Goal: Register for event/course

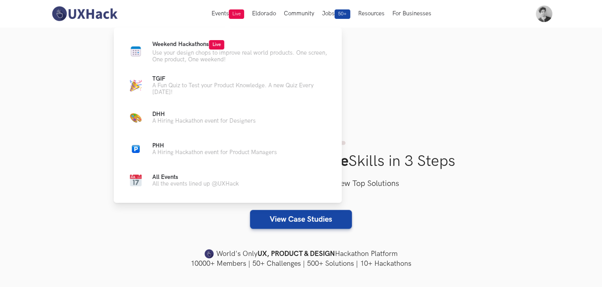
click at [198, 50] on p "Use your design chops to improve real world products. One screen, One product, …" at bounding box center [240, 56] width 177 height 13
click at [190, 50] on p "Use your design chops to improve real world products. One screen, One product, …" at bounding box center [240, 56] width 177 height 13
click at [219, 44] on span "Live" at bounding box center [216, 44] width 15 height 9
click at [230, 43] on icon at bounding box center [228, 43] width 5 height 5
click at [230, 52] on p "Use your design chops to improve real world products. One screen, One product, …" at bounding box center [240, 56] width 177 height 13
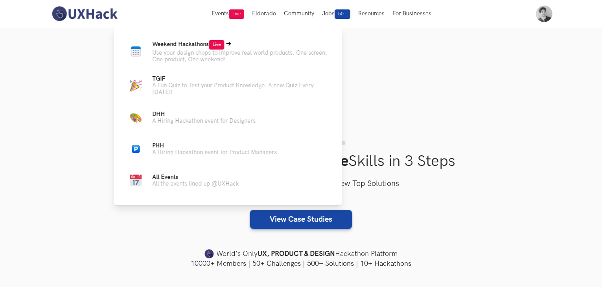
click at [190, 55] on p "Use your design chops to improve real world products. One screen, One product, …" at bounding box center [240, 56] width 177 height 13
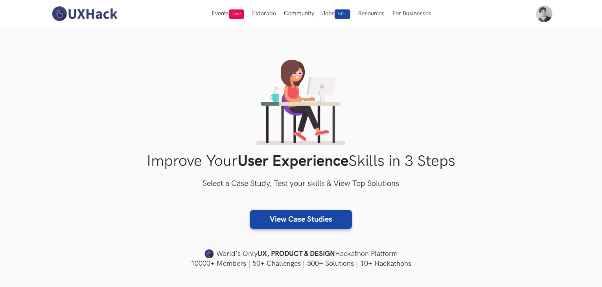
click at [373, 64] on div "Improve Your User Experience Skills in 3 Steps Select a Case Study, Test your s…" at bounding box center [301, 164] width 503 height 209
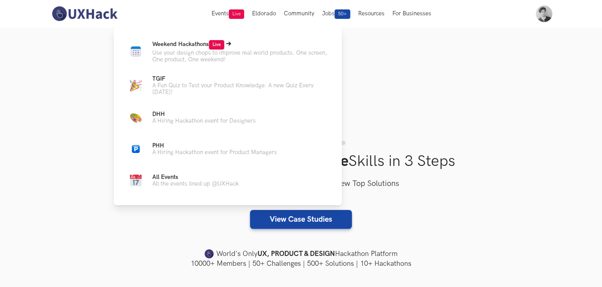
drag, startPoint x: 217, startPoint y: 41, endPoint x: 212, endPoint y: 44, distance: 5.8
click at [217, 41] on span "Live" at bounding box center [216, 44] width 15 height 9
click at [211, 43] on span "Live" at bounding box center [216, 44] width 15 height 9
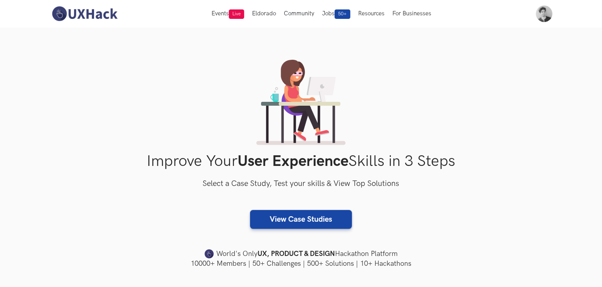
drag, startPoint x: 391, startPoint y: 54, endPoint x: 373, endPoint y: 58, distance: 18.1
click at [390, 54] on section "Improve Your User Experience Skills in 3 Steps Select a Case Study, Test your s…" at bounding box center [301, 164] width 602 height 273
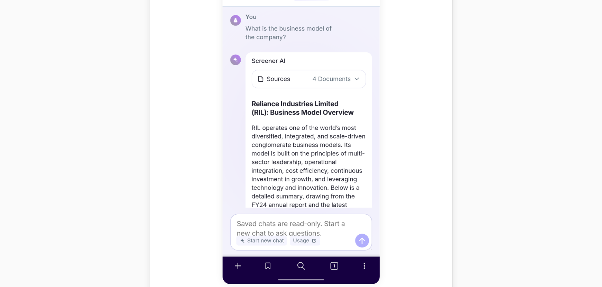
scroll to position [674, 0]
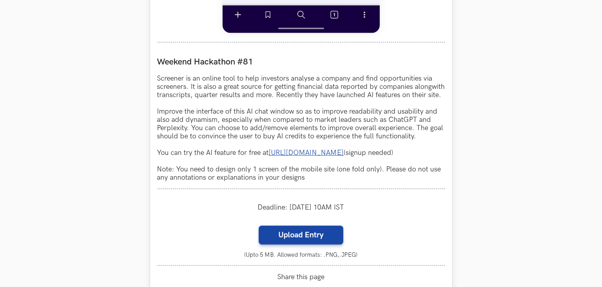
click at [309, 157] on link "https://www.screener.in/ai/" at bounding box center [306, 153] width 75 height 8
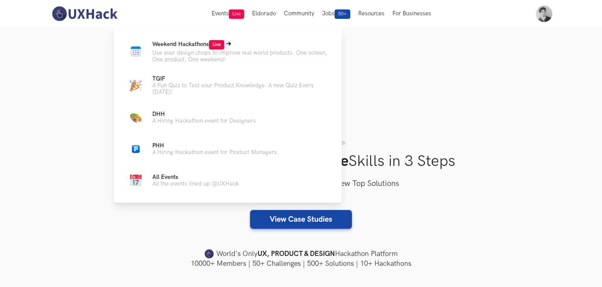
click at [203, 55] on p "Use your design chops to improve real world products. One screen, One product, …" at bounding box center [240, 56] width 177 height 13
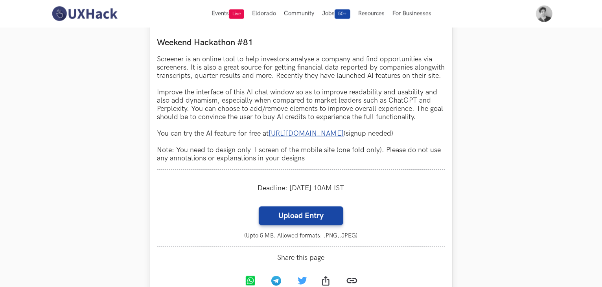
scroll to position [661, 0]
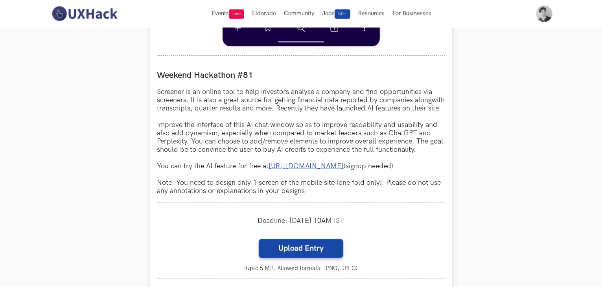
click at [324, 170] on link "https://www.screener.in/ai/" at bounding box center [306, 166] width 75 height 8
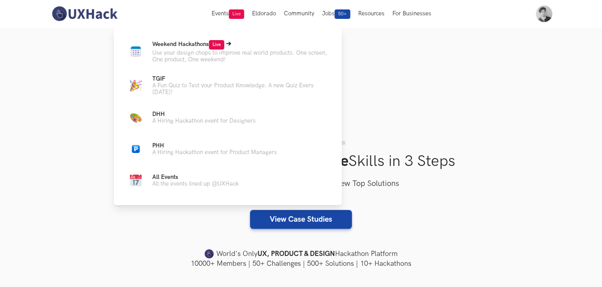
click at [212, 53] on p "Use your design chops to improve real world products. One screen, One product, …" at bounding box center [240, 56] width 177 height 13
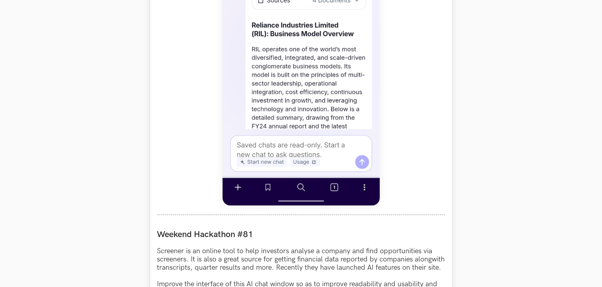
scroll to position [753, 0]
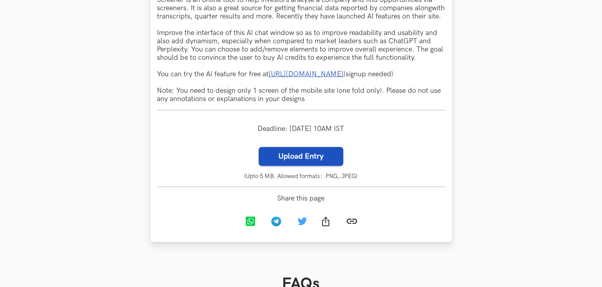
click at [304, 166] on label "Upload Entry" at bounding box center [301, 156] width 85 height 19
click at [259, 147] on input "Upload Entry" at bounding box center [258, 147] width 0 height 0
click at [304, 78] on link "https://www.screener.in/ai/" at bounding box center [306, 74] width 75 height 8
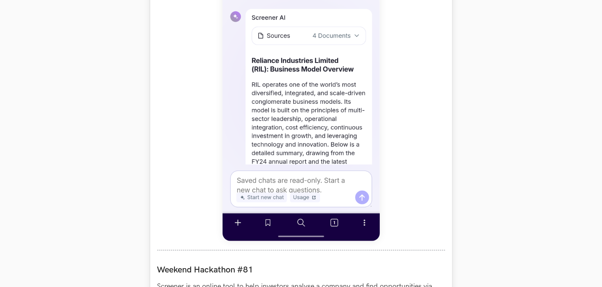
scroll to position [753, 0]
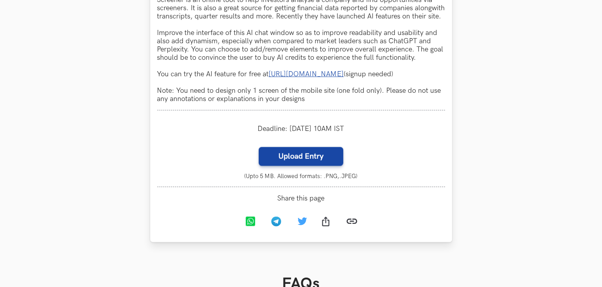
click at [317, 78] on link "https://www.screener.in/ai/" at bounding box center [306, 74] width 75 height 8
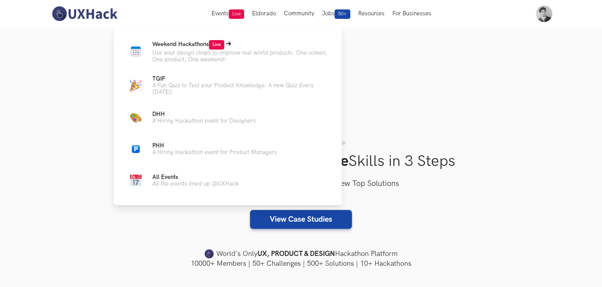
click at [186, 63] on p "Use your design chops to improve real world products. One screen, One product, …" at bounding box center [240, 56] width 177 height 13
click at [219, 57] on p "Use your design chops to improve real world products. One screen, One product, …" at bounding box center [240, 56] width 177 height 13
click at [203, 59] on p "Use your design chops to improve real world products. One screen, One product, …" at bounding box center [240, 56] width 177 height 13
click at [221, 54] on p "Use your design chops to improve real world products. One screen, One product, …" at bounding box center [240, 56] width 177 height 13
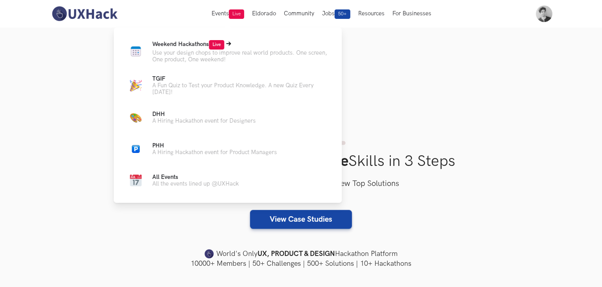
click at [193, 46] on span "Weekend Hackathons Live" at bounding box center [188, 44] width 72 height 7
click at [199, 50] on p "Use your design chops to improve real world products. One screen, One product, …" at bounding box center [240, 56] width 177 height 13
click at [224, 45] on span "Live" at bounding box center [216, 44] width 15 height 9
click at [231, 44] on icon at bounding box center [228, 44] width 5 height 4
click at [232, 54] on p "Use your design chops to improve real world products. One screen, One product, …" at bounding box center [240, 56] width 177 height 13
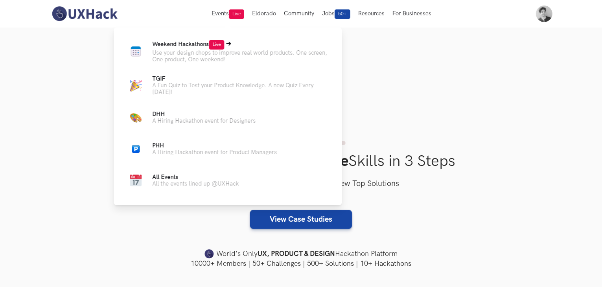
click at [189, 51] on p "Use your design chops to improve real world products. One screen, One product, …" at bounding box center [240, 56] width 177 height 13
click at [231, 44] on icon at bounding box center [228, 44] width 5 height 4
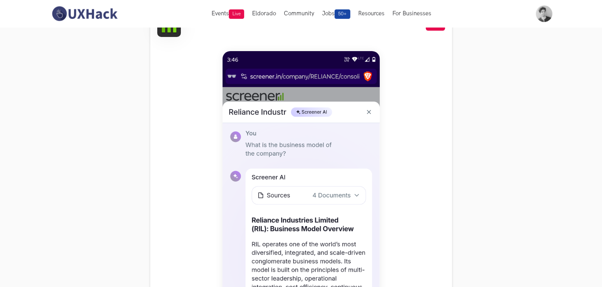
scroll to position [359, 0]
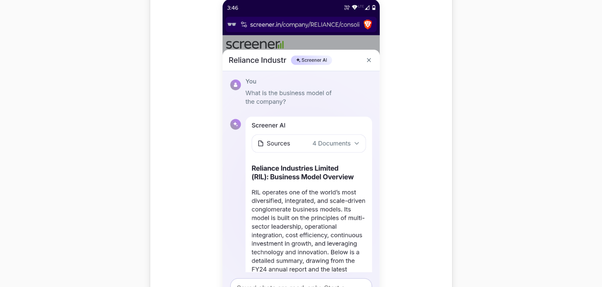
drag, startPoint x: 324, startPoint y: 150, endPoint x: 372, endPoint y: 221, distance: 85.6
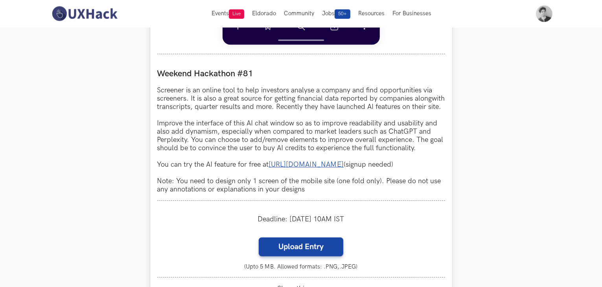
scroll to position [654, 0]
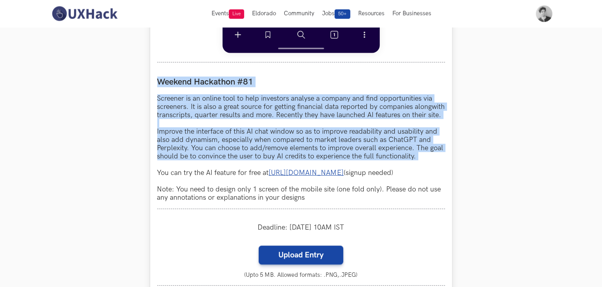
drag, startPoint x: 175, startPoint y: 87, endPoint x: 432, endPoint y: 170, distance: 270.0
click at [432, 170] on div "Screener LIVE Weekend Hackathon #81 Screener is an online tool to help investor…" at bounding box center [301, 0] width 302 height 682
copy div "Weekend Hackathon #81 Screener is an online tool to help investors analyse a co…"
click at [316, 177] on link "[URL][DOMAIN_NAME]" at bounding box center [306, 173] width 75 height 8
